Goal: Check status: Check status

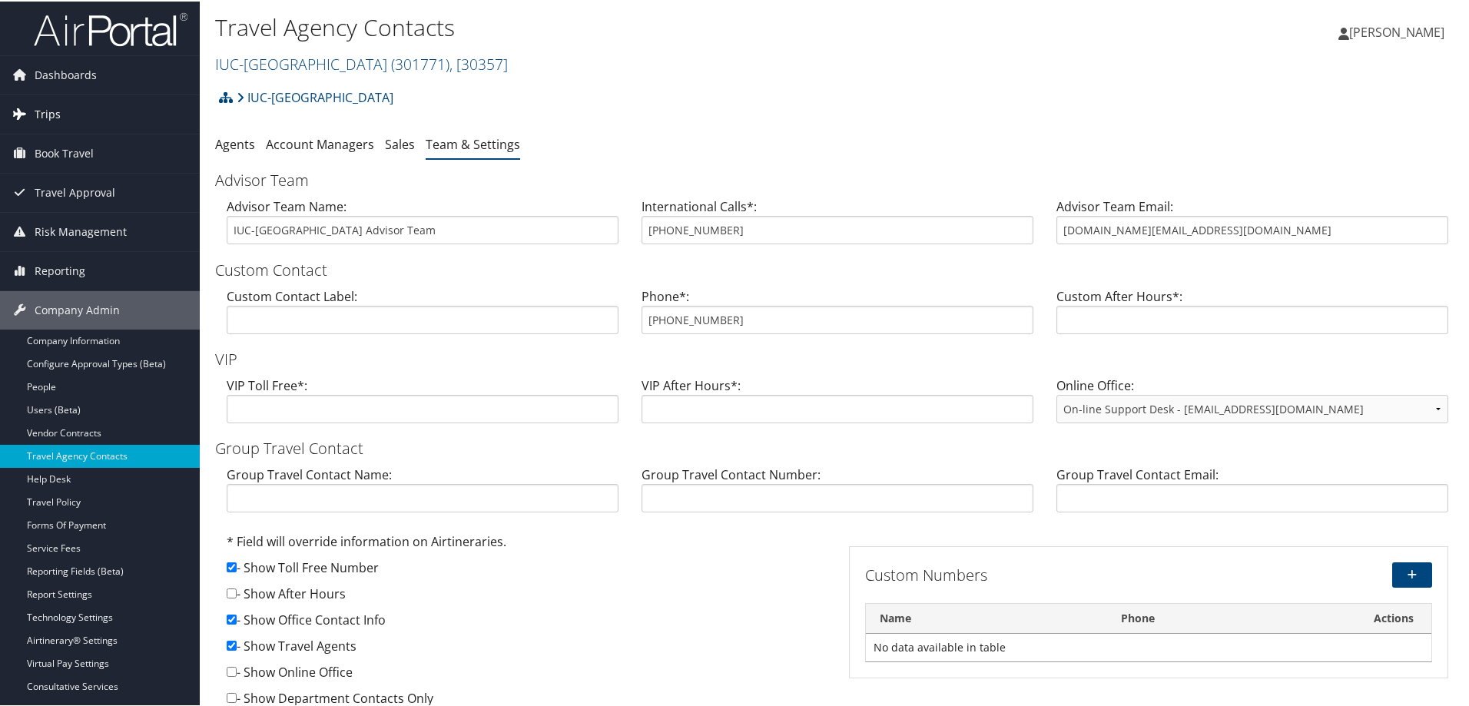
click at [51, 114] on span "Trips" at bounding box center [48, 113] width 26 height 38
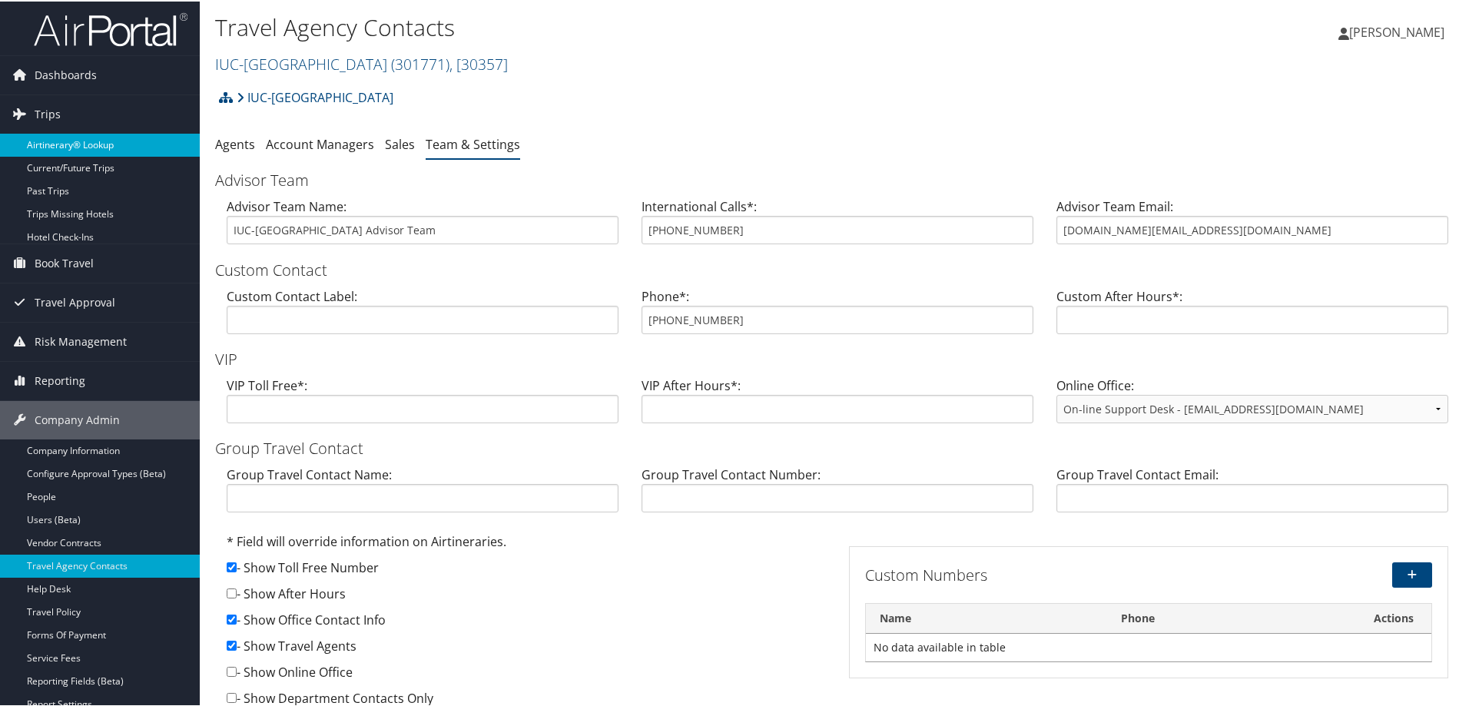
click at [45, 147] on link "Airtinerary® Lookup" at bounding box center [100, 143] width 200 height 23
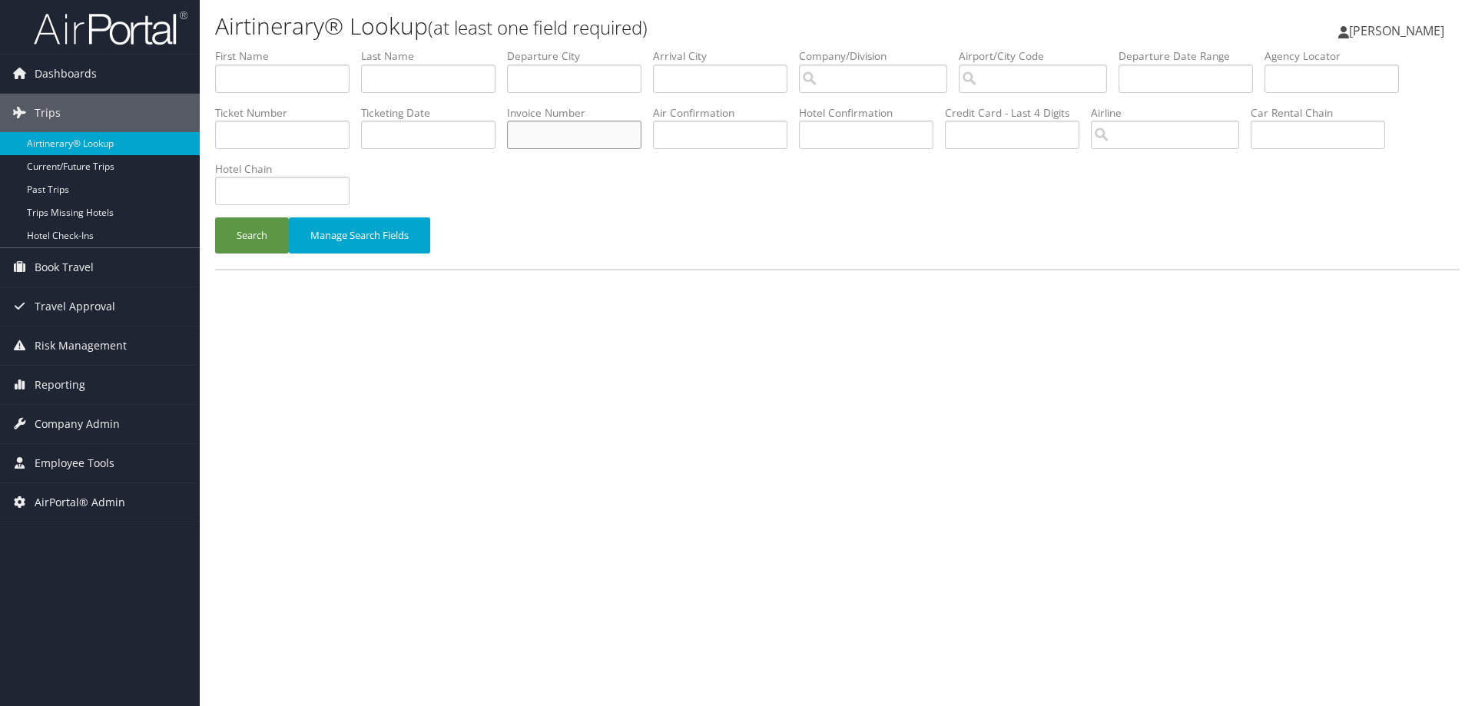
click at [569, 131] on input "text" at bounding box center [574, 135] width 134 height 28
type input "8900896986509"
click at [215, 217] on button "Search" at bounding box center [252, 235] width 74 height 36
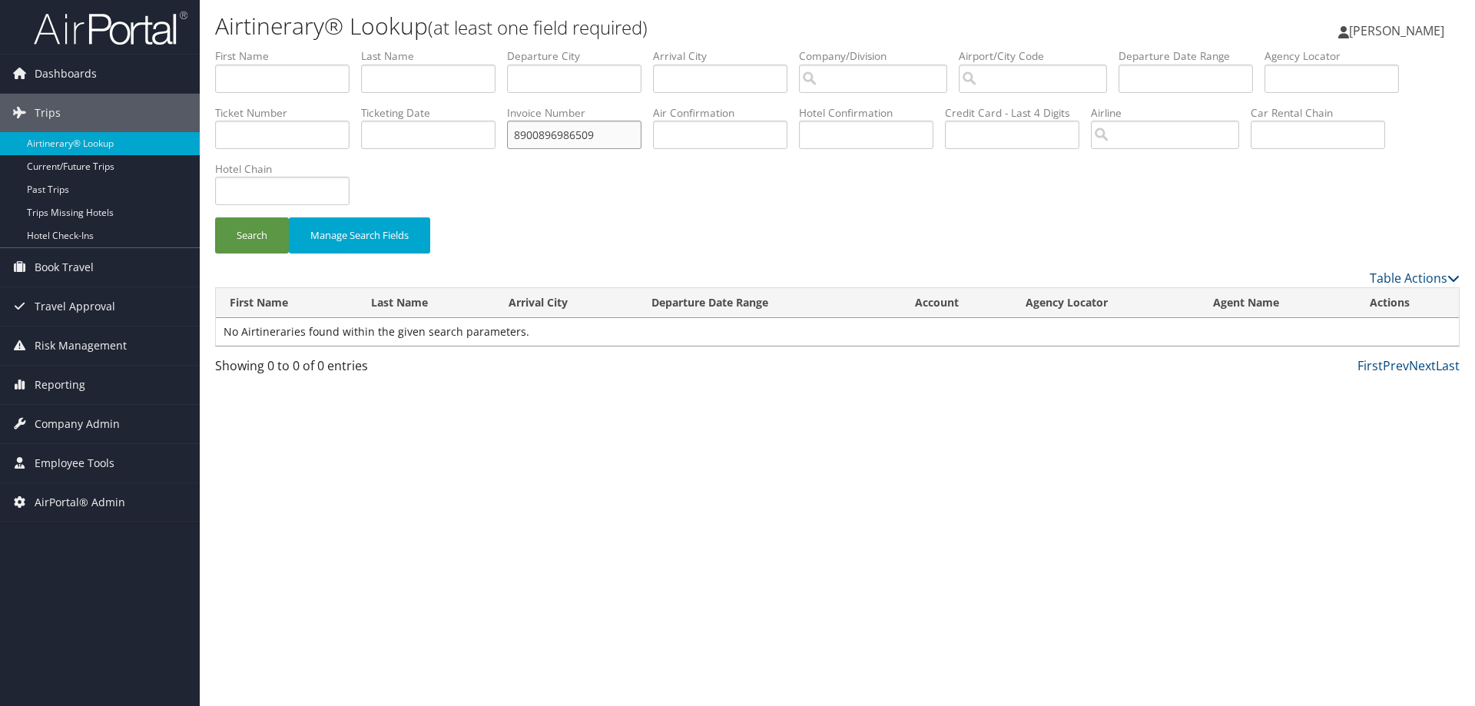
drag, startPoint x: 600, startPoint y: 133, endPoint x: 394, endPoint y: 145, distance: 206.3
click at [399, 48] on ul "First Name Last Name Departure City Arrival City Company/Division Airport/City …" at bounding box center [837, 48] width 1245 height 0
click at [287, 141] on input "text" at bounding box center [282, 135] width 134 height 28
paste input "8900896986509"
type input "8900896986509"
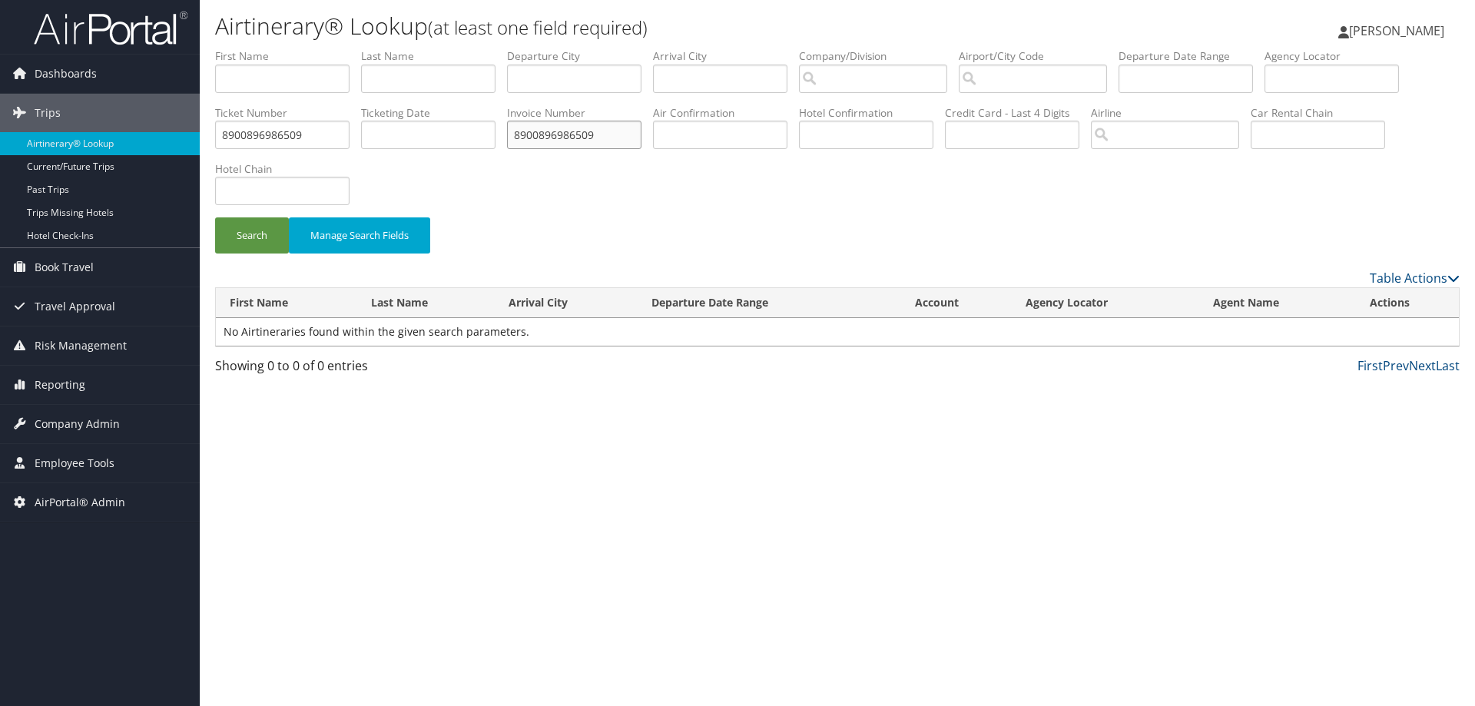
drag, startPoint x: 607, startPoint y: 134, endPoint x: 256, endPoint y: 199, distance: 357.0
click at [393, 191] on form "First Name Last Name Departure City Arrival City Company/Division Airport/City …" at bounding box center [837, 158] width 1245 height 221
click at [215, 217] on button "Search" at bounding box center [252, 235] width 74 height 36
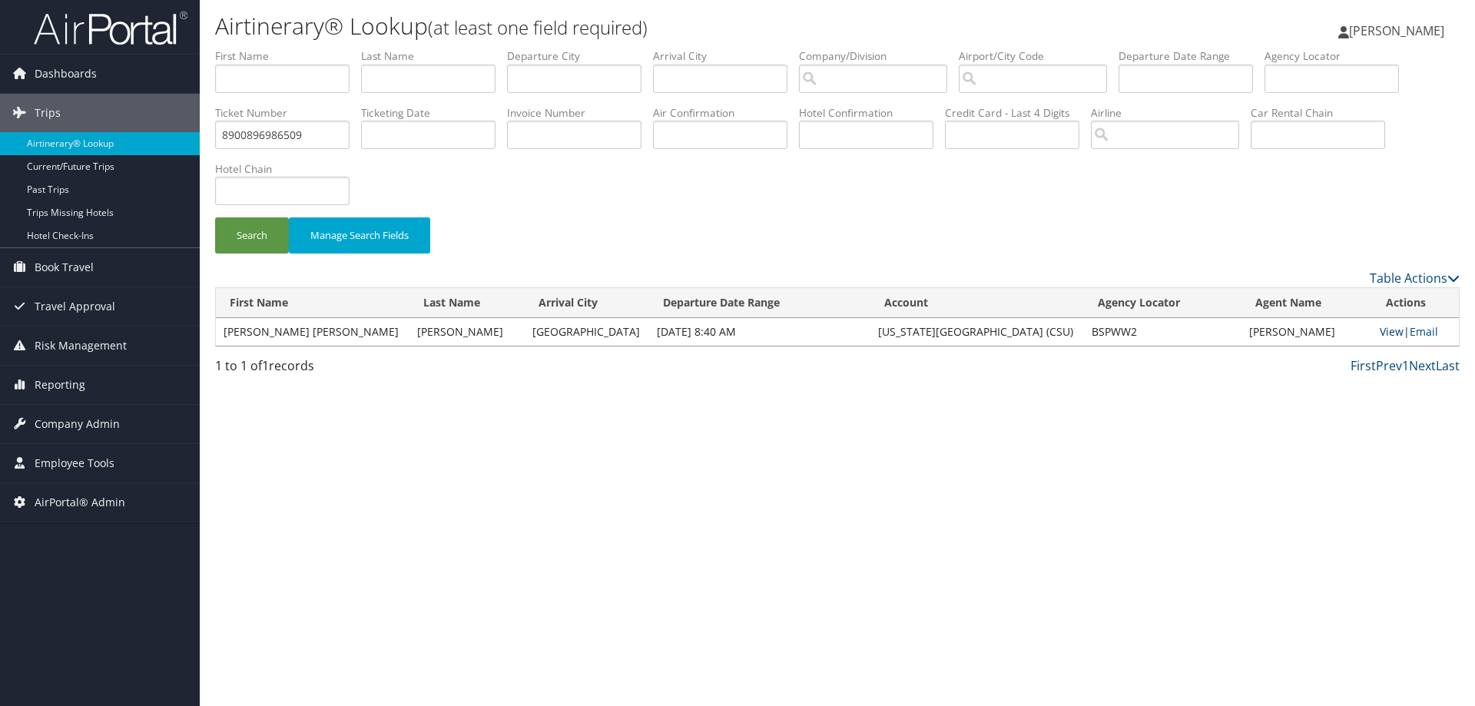
click at [1380, 339] on link "View" at bounding box center [1392, 331] width 24 height 15
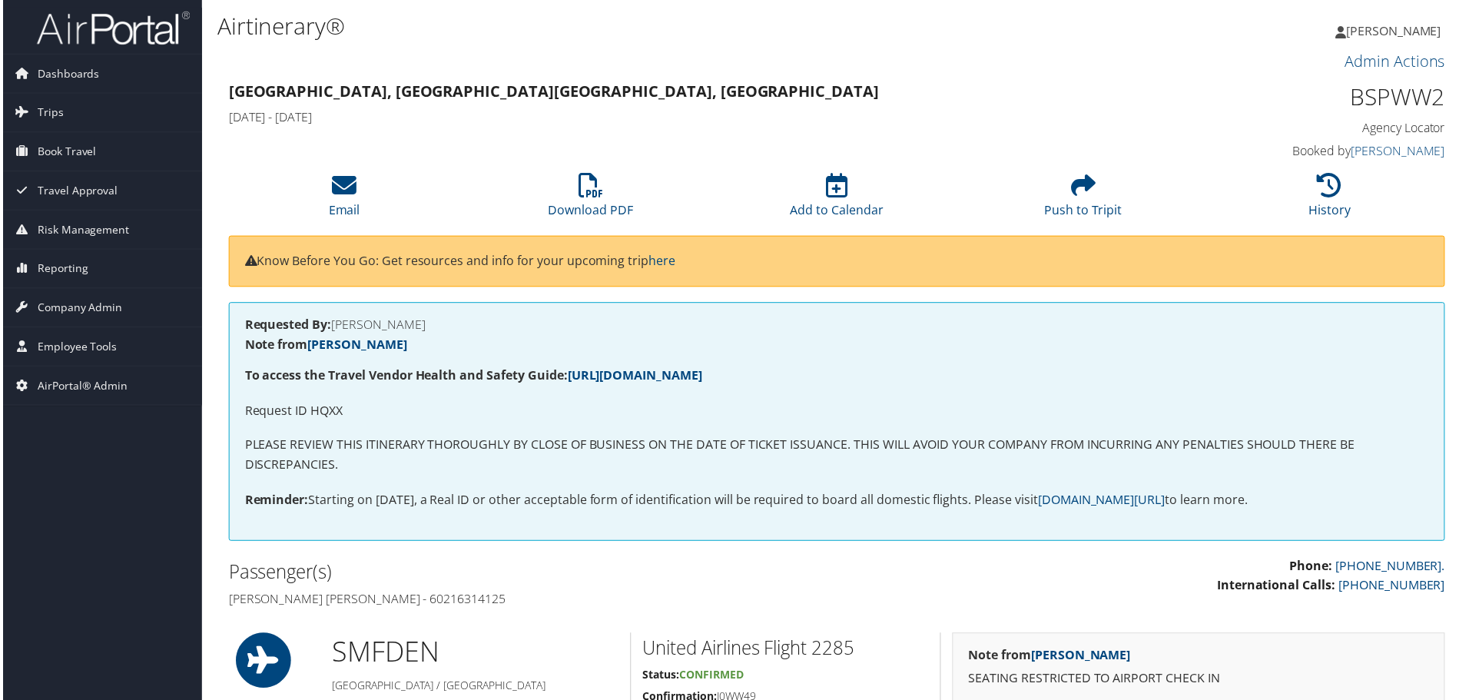
click at [1388, 110] on h1 "BSPWW2" at bounding box center [1304, 97] width 288 height 32
click at [1391, 110] on h1 "BSPWW2" at bounding box center [1304, 97] width 288 height 32
click at [1391, 104] on h1 "BSPWW2" at bounding box center [1304, 97] width 288 height 32
copy h1 "BSPWW2"
